Goal: Obtain resource: Obtain resource

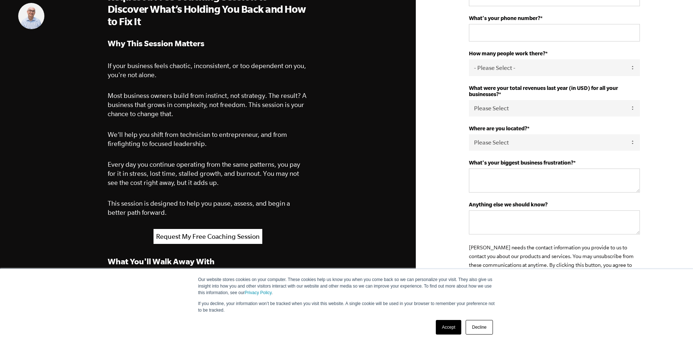
scroll to position [36, 0]
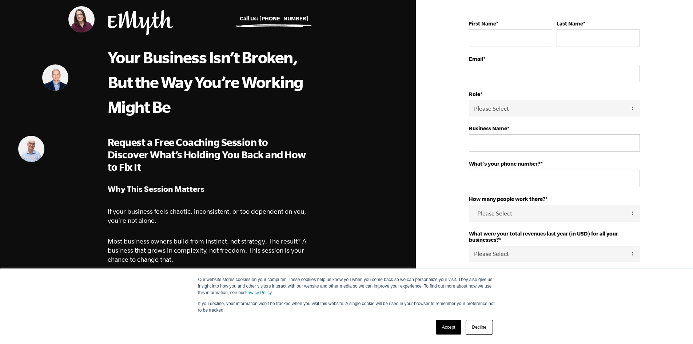
click at [450, 324] on link "Accept" at bounding box center [449, 327] width 26 height 15
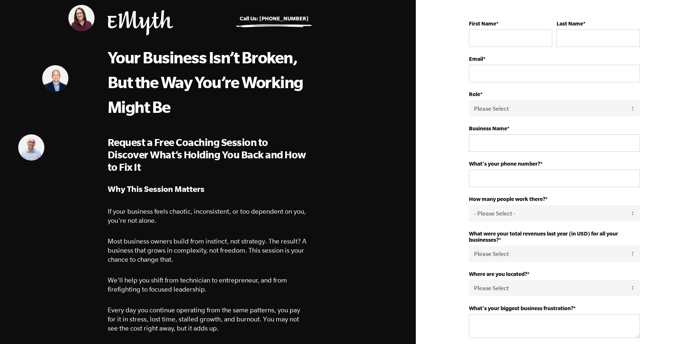
scroll to position [0, 0]
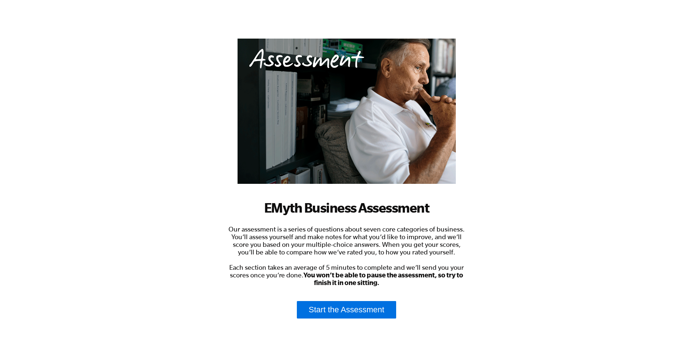
scroll to position [89, 0]
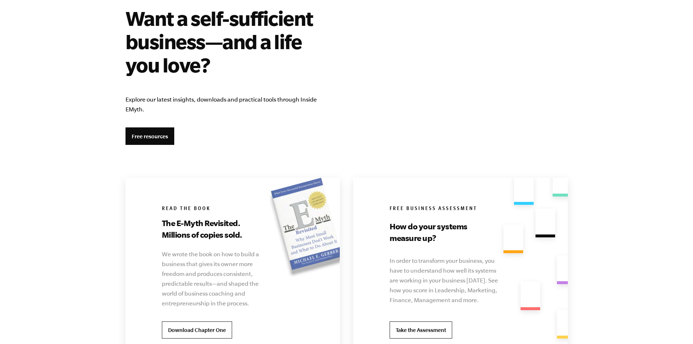
scroll to position [1346, 0]
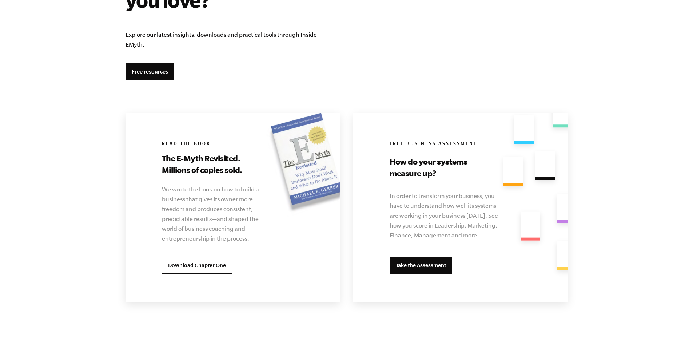
click at [414, 267] on link "Take the Assessment" at bounding box center [421, 265] width 63 height 17
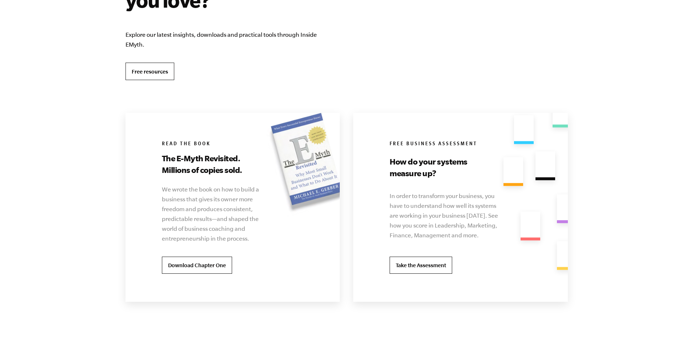
click at [159, 73] on link "Free resources" at bounding box center [150, 71] width 49 height 17
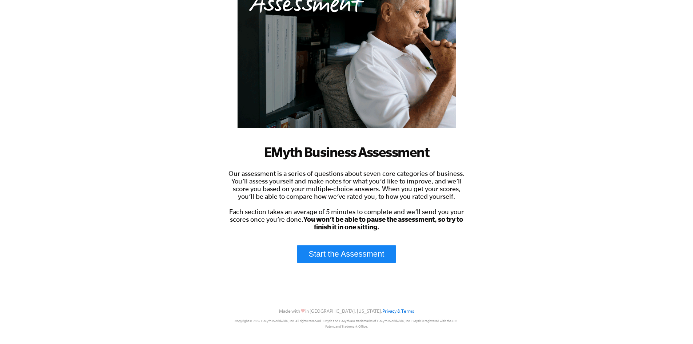
click at [370, 255] on link "Start the Assessment" at bounding box center [347, 253] width 100 height 17
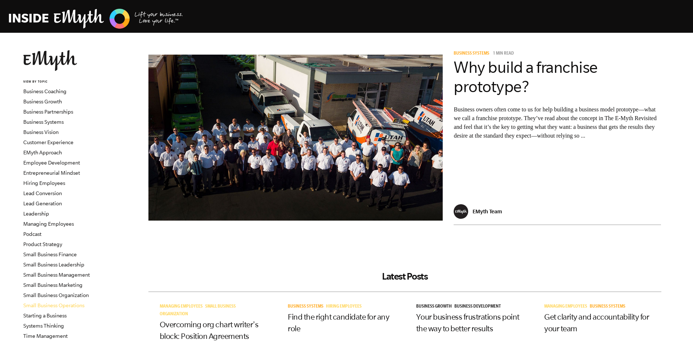
click at [76, 307] on link "Small Business Operations" at bounding box center [53, 305] width 61 height 6
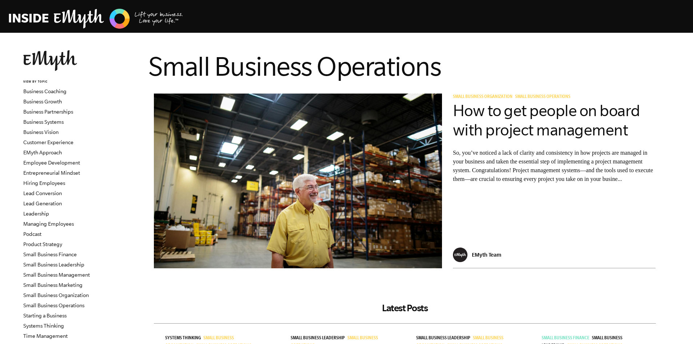
scroll to position [36, 0]
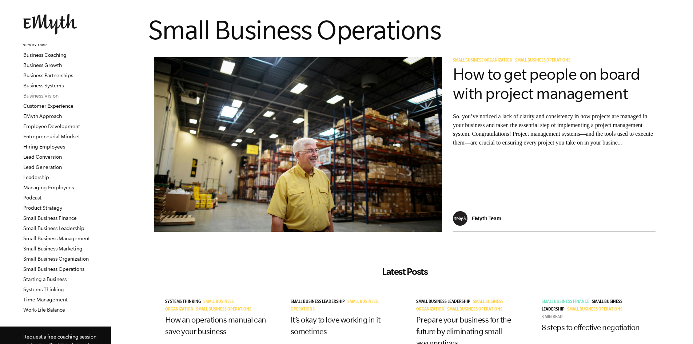
click at [35, 96] on link "Business Vision" at bounding box center [40, 96] width 35 height 6
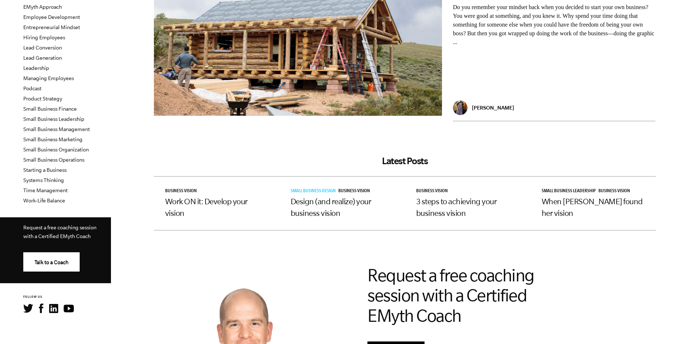
scroll to position [36, 0]
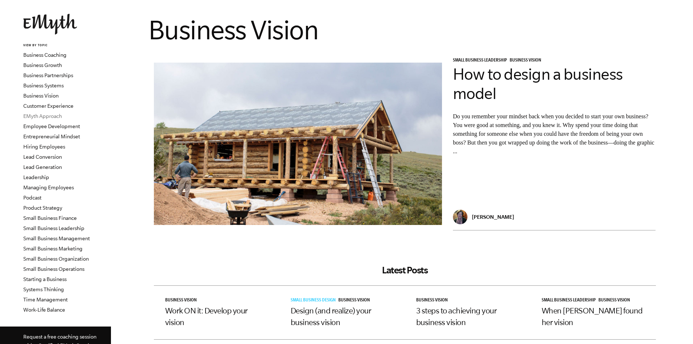
click at [59, 117] on link "EMyth Approach" at bounding box center [42, 116] width 39 height 6
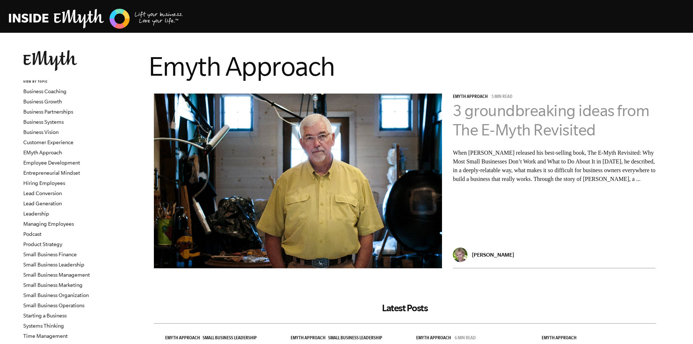
click at [486, 114] on link "3 groundbreaking ideas from The E-Myth Revisited" at bounding box center [551, 120] width 197 height 37
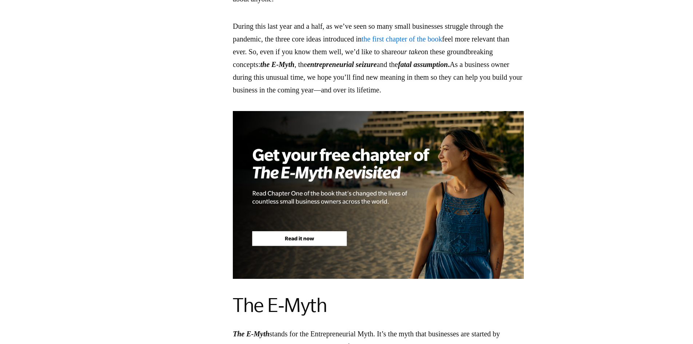
scroll to position [691, 0]
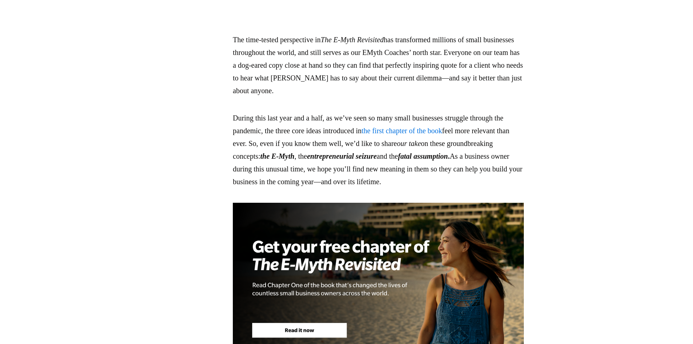
drag, startPoint x: 636, startPoint y: 199, endPoint x: 632, endPoint y: 228, distance: 29.3
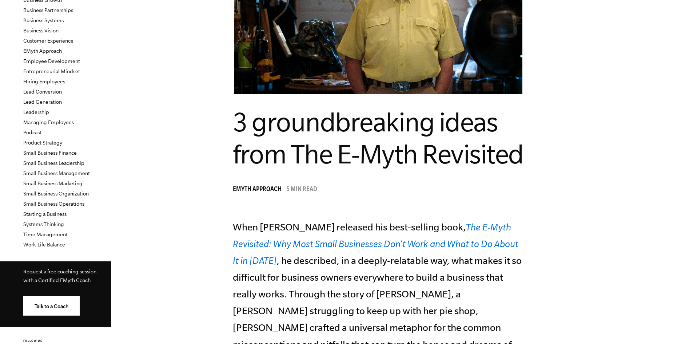
scroll to position [36, 0]
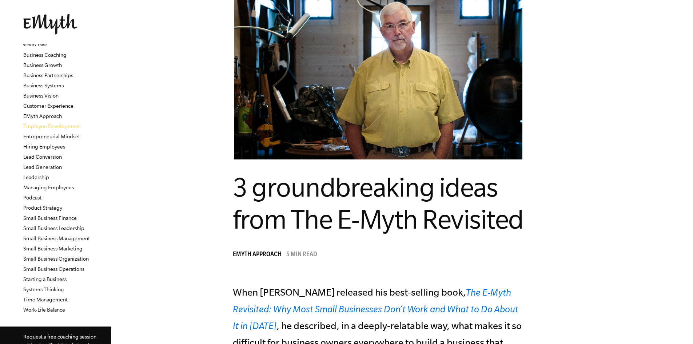
click at [40, 124] on link "Employee Development" at bounding box center [51, 126] width 57 height 6
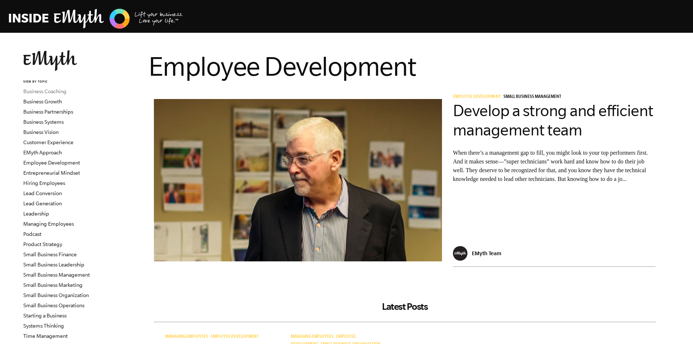
click at [48, 91] on link "Business Coaching" at bounding box center [44, 91] width 43 height 6
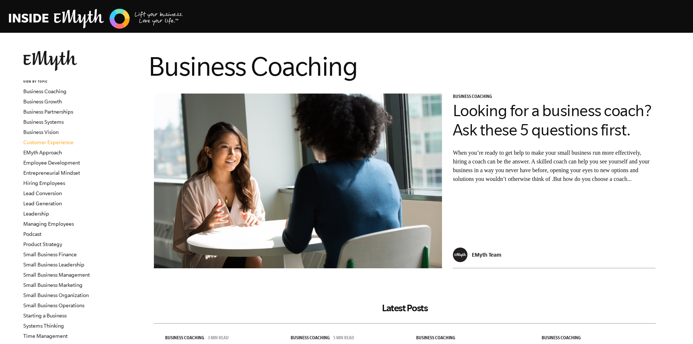
click at [52, 142] on link "Customer Experience" at bounding box center [48, 142] width 50 height 6
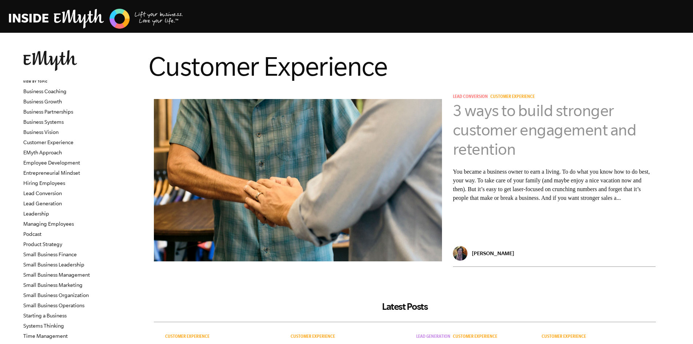
click at [502, 131] on link "3 ways to build stronger customer engagement and retention" at bounding box center [545, 130] width 184 height 56
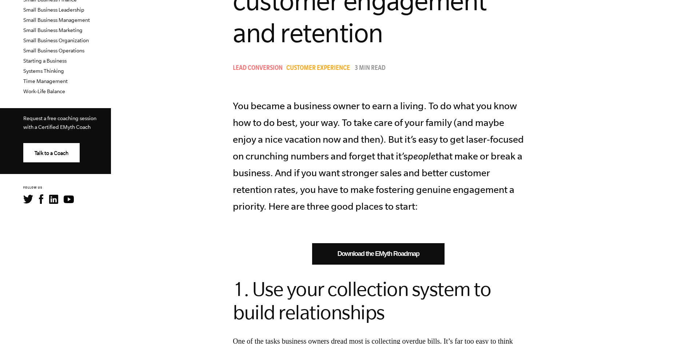
click at [416, 253] on link "Download the EMyth Roadmap" at bounding box center [378, 253] width 132 height 21
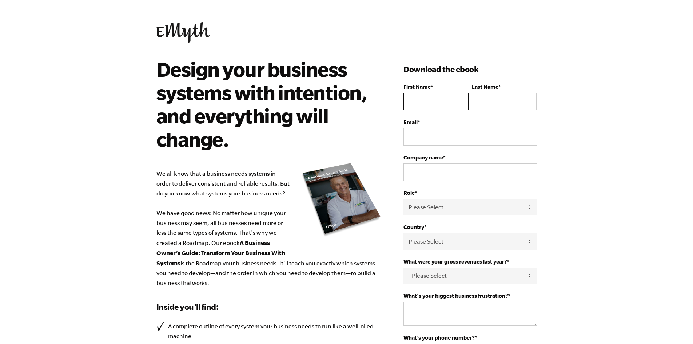
click at [438, 108] on input "First Name *" at bounding box center [435, 101] width 65 height 17
type input "Melissa"
type input "Murray"
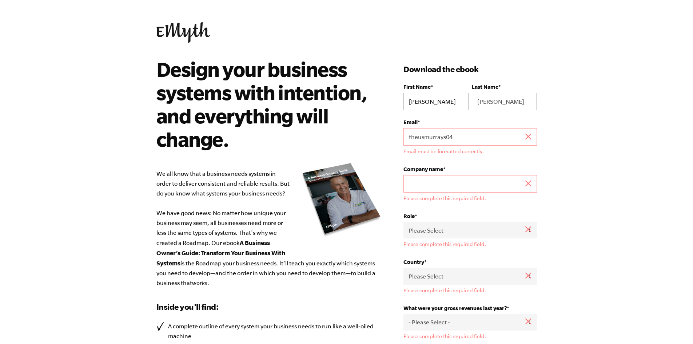
scroll to position [240, 0]
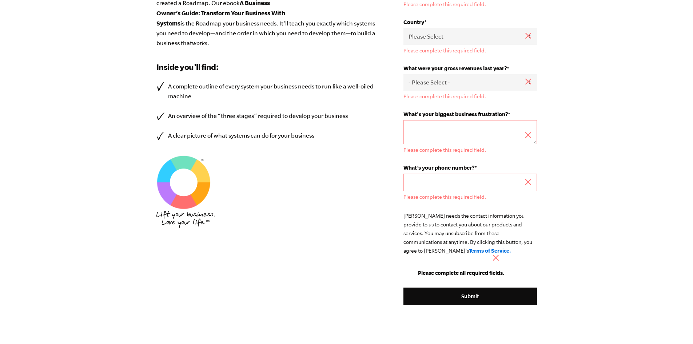
drag, startPoint x: 650, startPoint y: 134, endPoint x: 647, endPoint y: 140, distance: 6.4
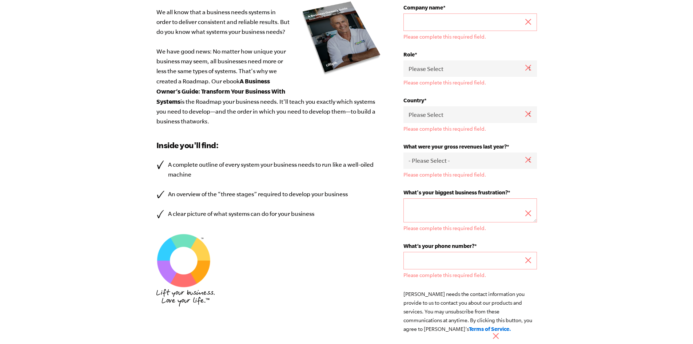
scroll to position [94, 0]
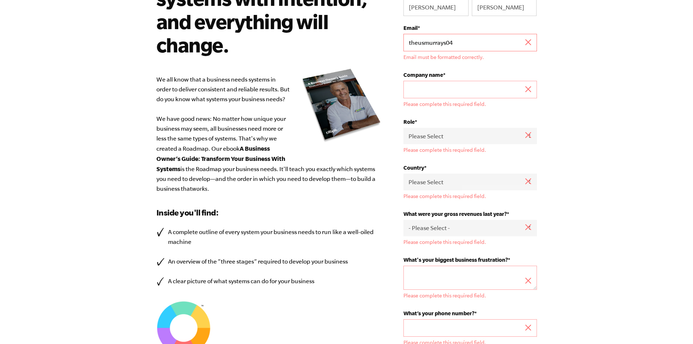
click at [459, 47] on input "theusmurrays04" at bounding box center [469, 42] width 133 height 17
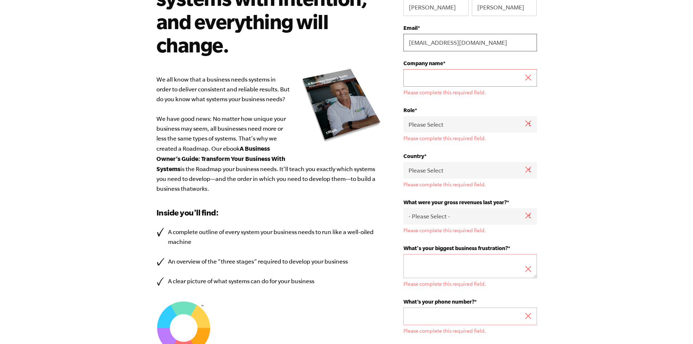
type input "[EMAIL_ADDRESS][DOMAIN_NAME]"
click at [470, 78] on input "Company name *" at bounding box center [469, 77] width 133 height 17
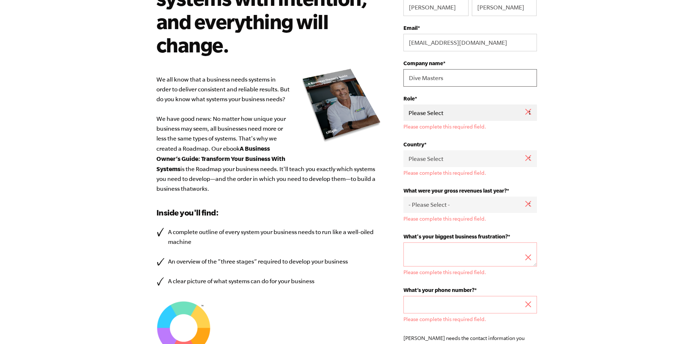
type input "Dive Masters"
click at [448, 108] on select "Please Select Owner Partner / Co-Owner Executive Employee / Other" at bounding box center [469, 112] width 133 height 16
select select "Employee / Other"
click at [403, 104] on select "Please Select Owner Partner / Co-Owner Executive Employee / Other" at bounding box center [469, 112] width 133 height 16
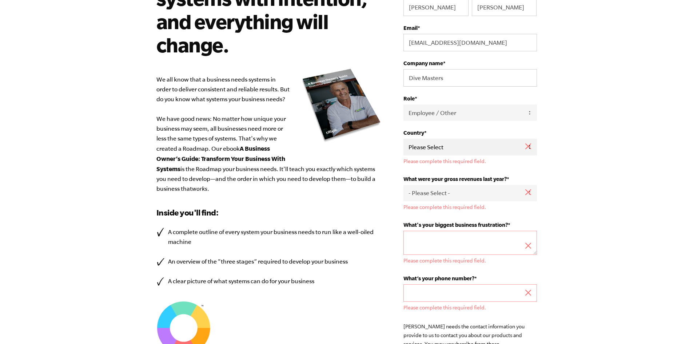
click at [423, 148] on select "Please Select United States Afghanistan Åland Islands Albania Algeria American …" at bounding box center [469, 147] width 133 height 16
select select "United States"
click at [403, 139] on select "Please Select United States Afghanistan Åland Islands Albania Algeria American …" at bounding box center [469, 147] width 133 height 16
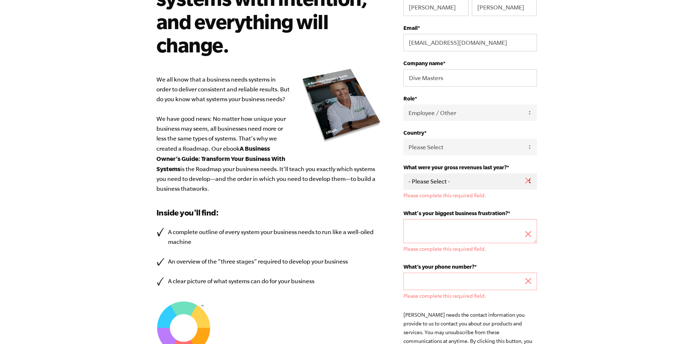
click at [432, 183] on select "- Please Select - 0-75K 76-150K 151-275K 276-500K 501-750K 751-1M 1-2.5M 2.5-5M…" at bounding box center [469, 181] width 133 height 16
select select "276-500K"
click at [403, 173] on select "- Please Select - 0-75K 76-150K 151-275K 276-500K 501-750K 751-1M 1-2.5M 2.5-5M…" at bounding box center [469, 181] width 133 height 16
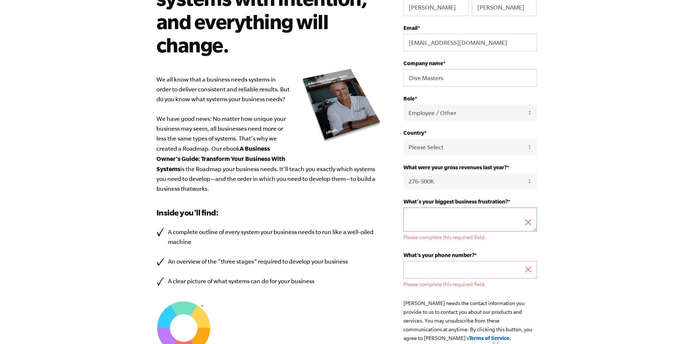
click at [415, 214] on textarea "What's your biggest business frustration? *" at bounding box center [469, 219] width 133 height 24
click at [422, 272] on input "What’s your phone number? *" at bounding box center [469, 269] width 133 height 17
click at [446, 220] on textarea "What's your biggest business frustration? *" at bounding box center [469, 219] width 133 height 24
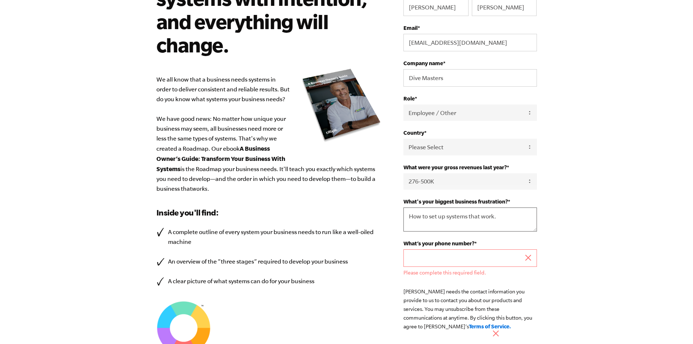
type textarea "How to set up systems that work."
click at [458, 254] on input "What’s your phone number? *" at bounding box center [469, 257] width 133 height 17
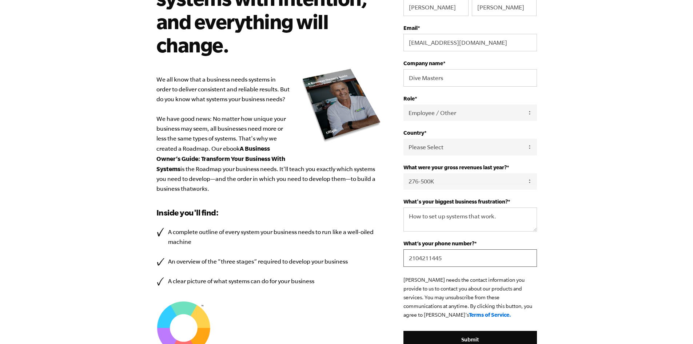
type input "2104211445"
click at [572, 230] on body "Design your business systems with intention, and everything will change. We all…" at bounding box center [346, 78] width 693 height 344
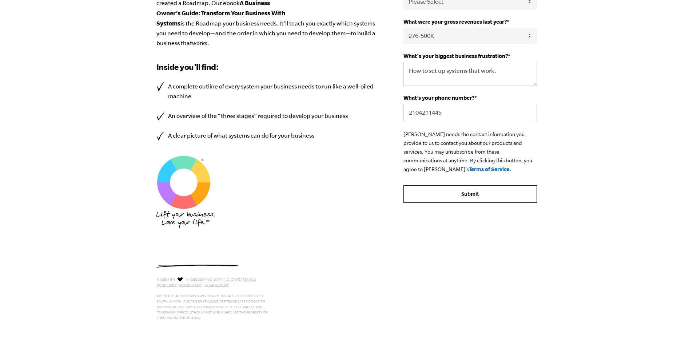
click at [461, 192] on input "Submit" at bounding box center [469, 193] width 133 height 17
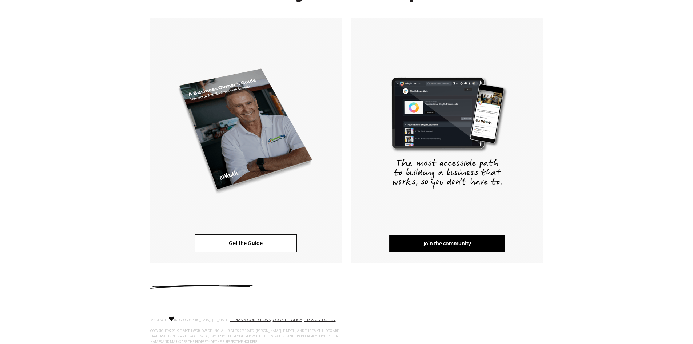
scroll to position [138, 0]
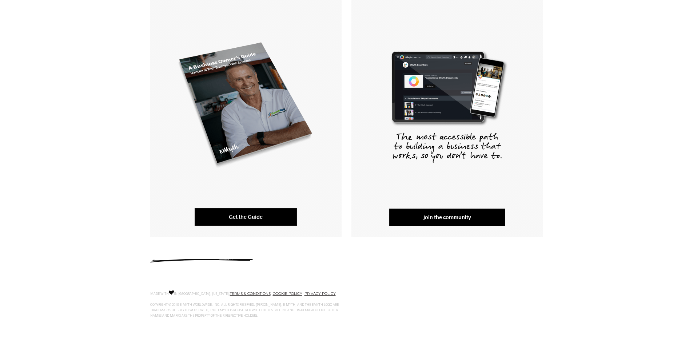
click at [225, 217] on link "Get the Guide" at bounding box center [246, 216] width 102 height 17
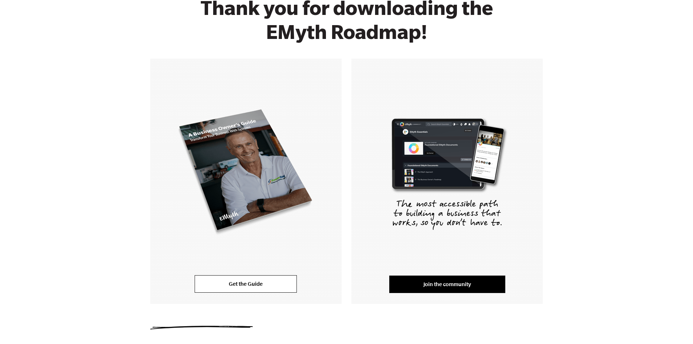
scroll to position [0, 0]
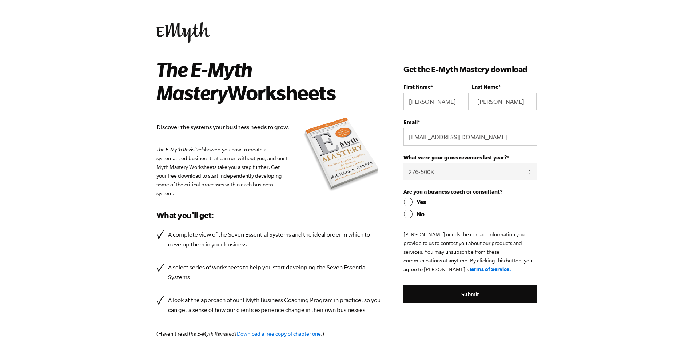
select select "276-500K"
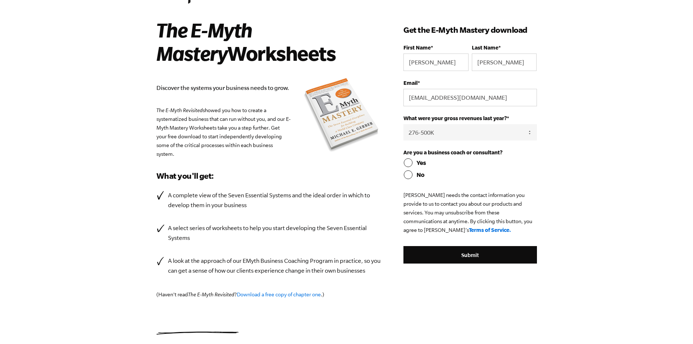
scroll to position [106, 0]
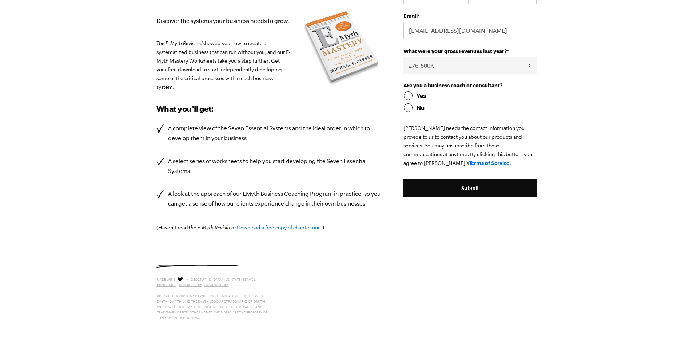
click at [407, 108] on input "No" at bounding box center [469, 107] width 133 height 9
radio input "true"
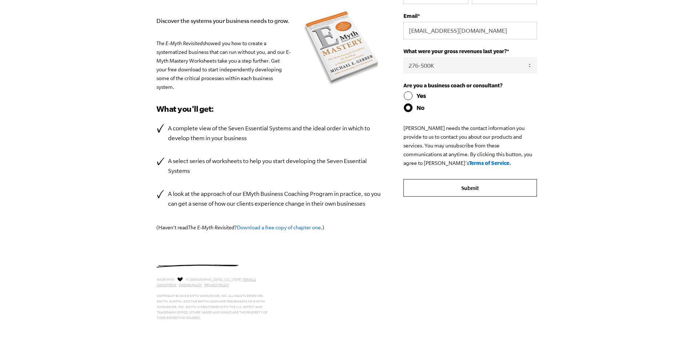
click at [469, 188] on input "Submit" at bounding box center [469, 187] width 133 height 17
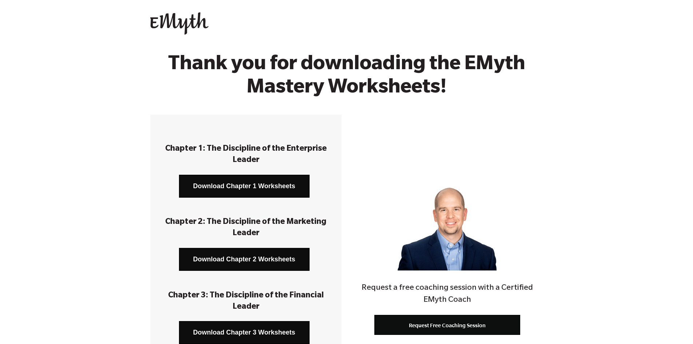
click at [277, 190] on link "Download Chapter 1 Worksheets" at bounding box center [244, 186] width 131 height 23
click at [282, 259] on link "Download Chapter 2 Worksheets" at bounding box center [244, 259] width 131 height 23
drag, startPoint x: 275, startPoint y: 331, endPoint x: 279, endPoint y: 326, distance: 6.8
click at [275, 331] on link "Download Chapter 3 Worksheets" at bounding box center [244, 332] width 131 height 23
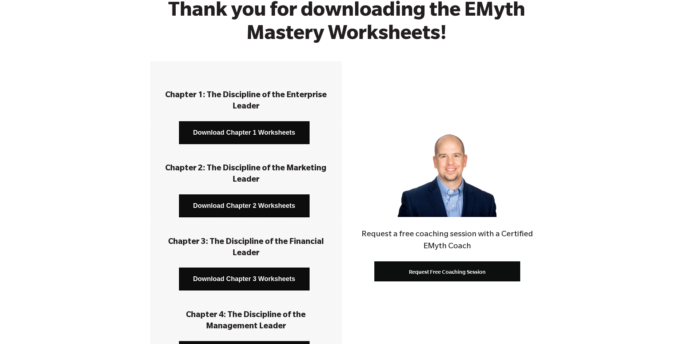
scroll to position [109, 0]
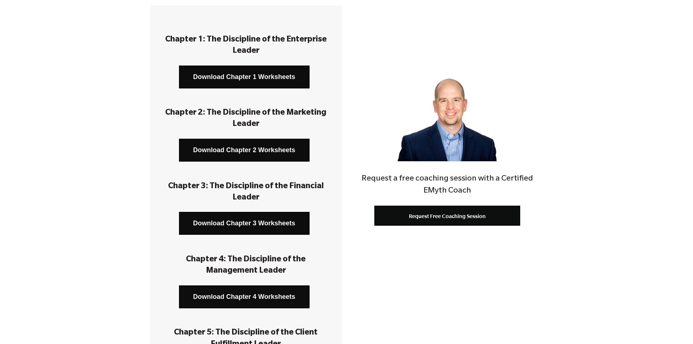
click at [241, 299] on link "Download Chapter 4 Worksheets" at bounding box center [244, 296] width 131 height 23
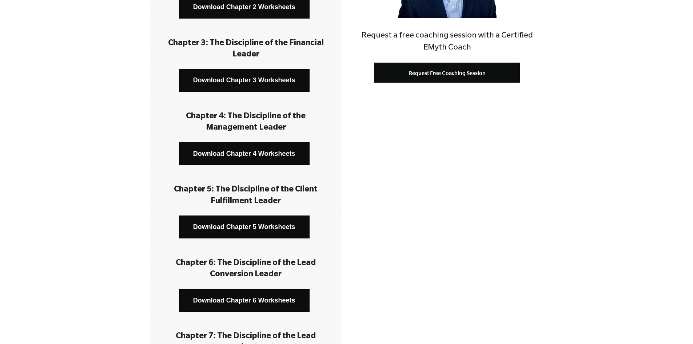
scroll to position [255, 0]
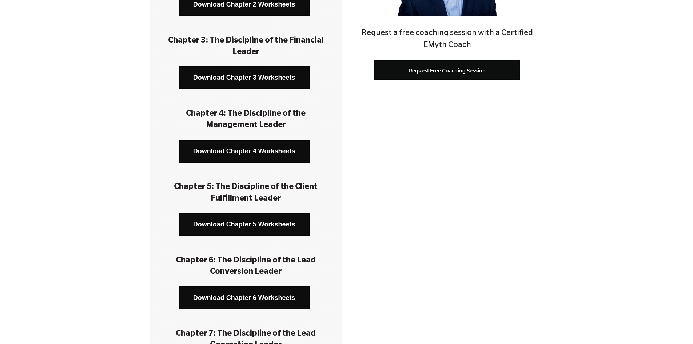
drag, startPoint x: 256, startPoint y: 227, endPoint x: 264, endPoint y: 225, distance: 7.9
click at [256, 227] on link "Download Chapter 5 Worksheets" at bounding box center [244, 224] width 131 height 23
click at [265, 295] on link "Download Chapter 6 Worksheets" at bounding box center [244, 297] width 131 height 23
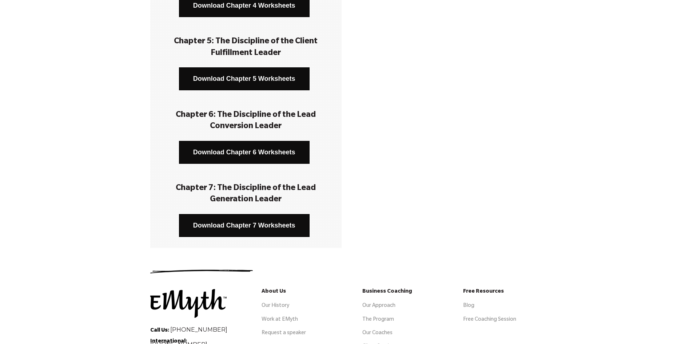
click at [268, 228] on link "Download Chapter 7 Worksheets" at bounding box center [244, 225] width 131 height 23
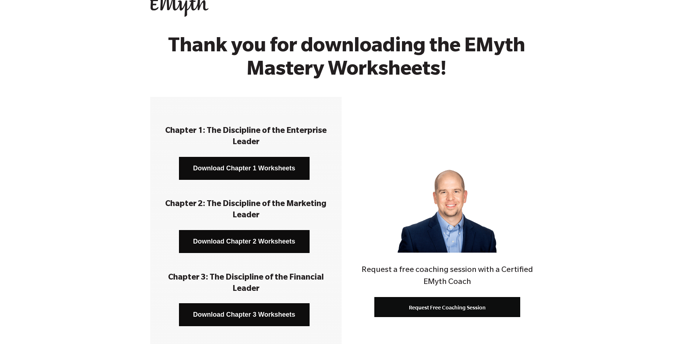
scroll to position [0, 0]
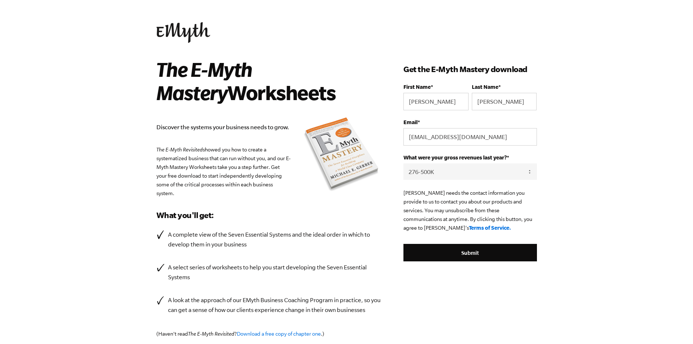
select select "276-500K"
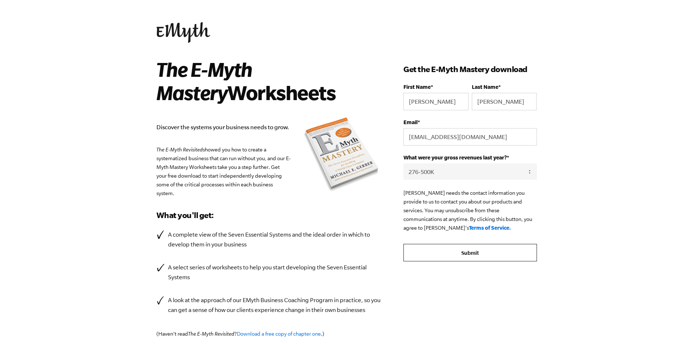
click at [465, 253] on input "Submit" at bounding box center [469, 252] width 133 height 17
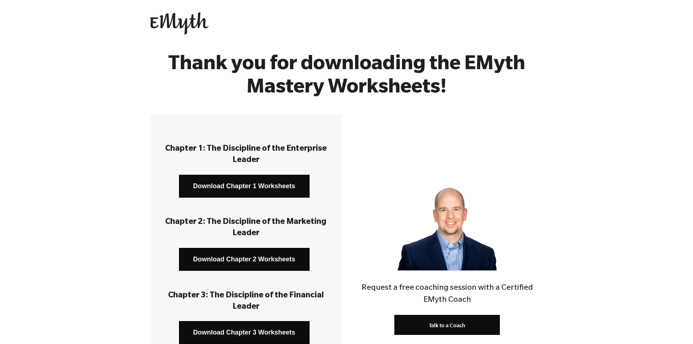
click at [246, 187] on link "Download Chapter 1 Worksheets" at bounding box center [244, 186] width 131 height 23
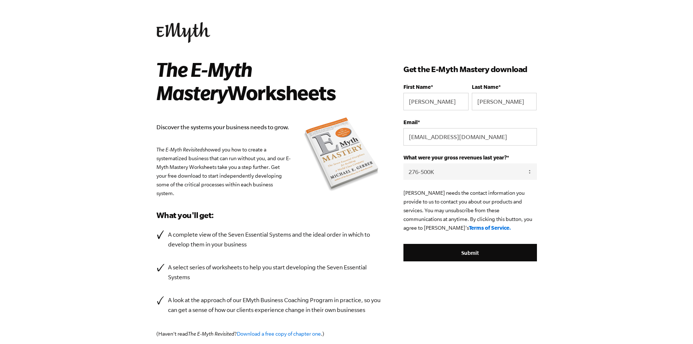
select select "276-500K"
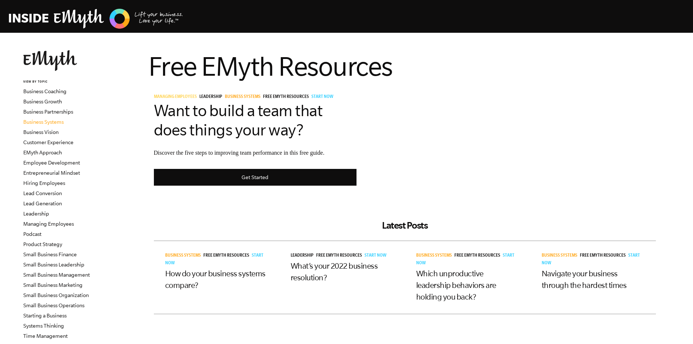
click at [54, 122] on link "Business Systems" at bounding box center [43, 122] width 40 height 6
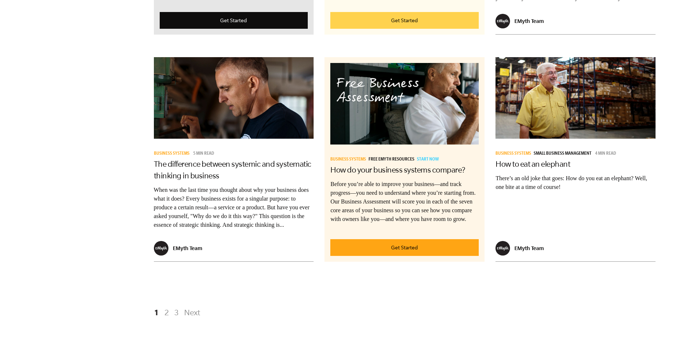
scroll to position [1273, 0]
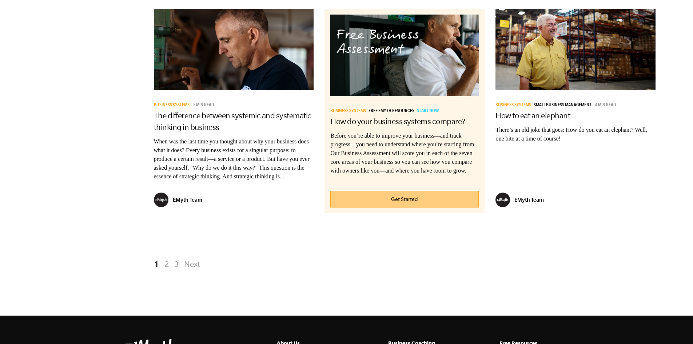
click at [411, 208] on link "Get Started" at bounding box center [404, 199] width 148 height 17
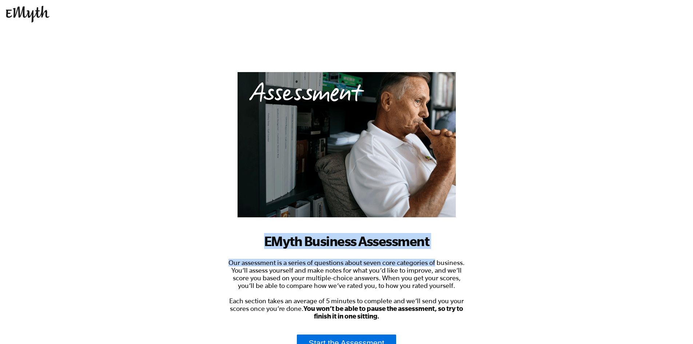
drag, startPoint x: 264, startPoint y: 240, endPoint x: 434, endPoint y: 249, distance: 170.5
click at [434, 249] on div "EMyth Business Assessment Our assessment is a series of questions about seven c…" at bounding box center [347, 249] width 240 height 354
click at [458, 236] on h1 "EMyth Business Assessment" at bounding box center [347, 241] width 240 height 16
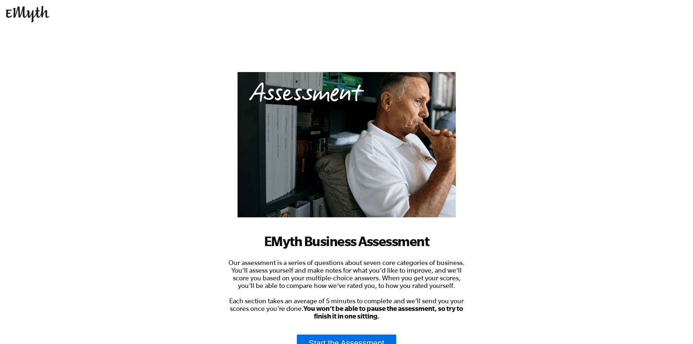
click at [448, 284] on span "Our assessment is a series of questions about seven core categories of business…" at bounding box center [346, 289] width 236 height 61
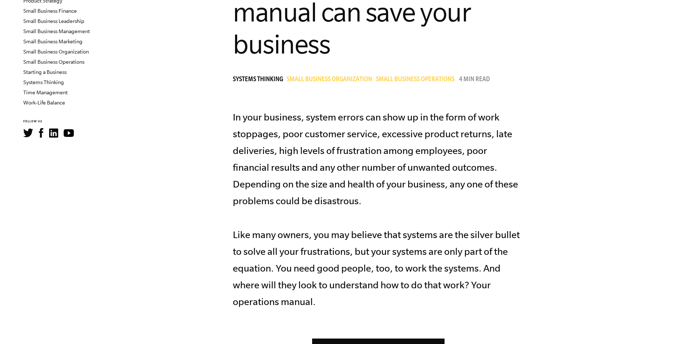
scroll to position [291, 0]
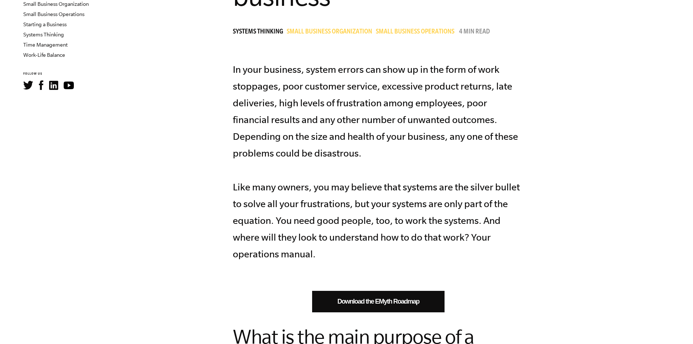
click at [431, 306] on link "Download the EMyth Roadmap" at bounding box center [378, 301] width 132 height 21
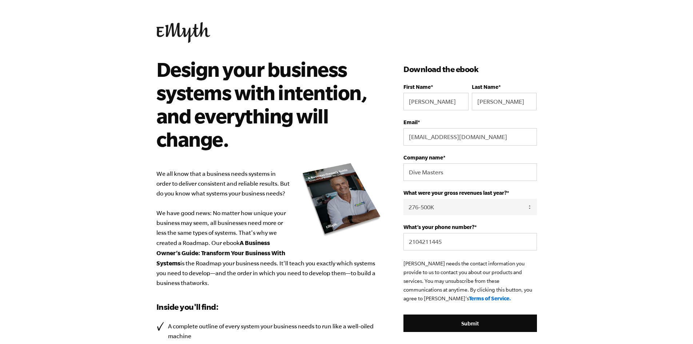
select select "276-500K"
